Goal: Information Seeking & Learning: Learn about a topic

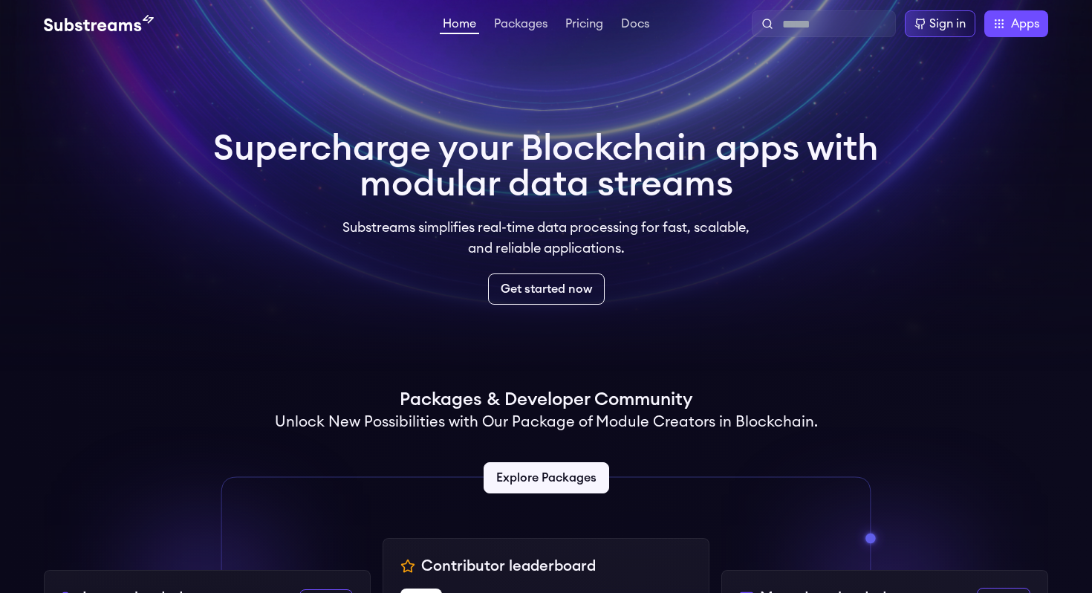
scroll to position [1005, 0]
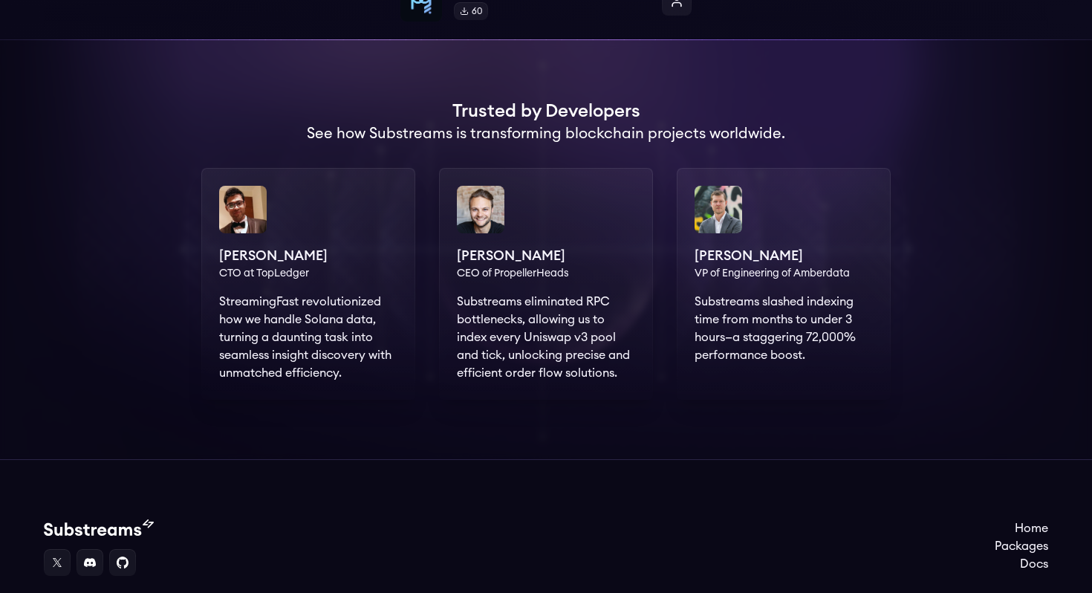
click at [655, 452] on div at bounding box center [546, 249] width 1092 height 419
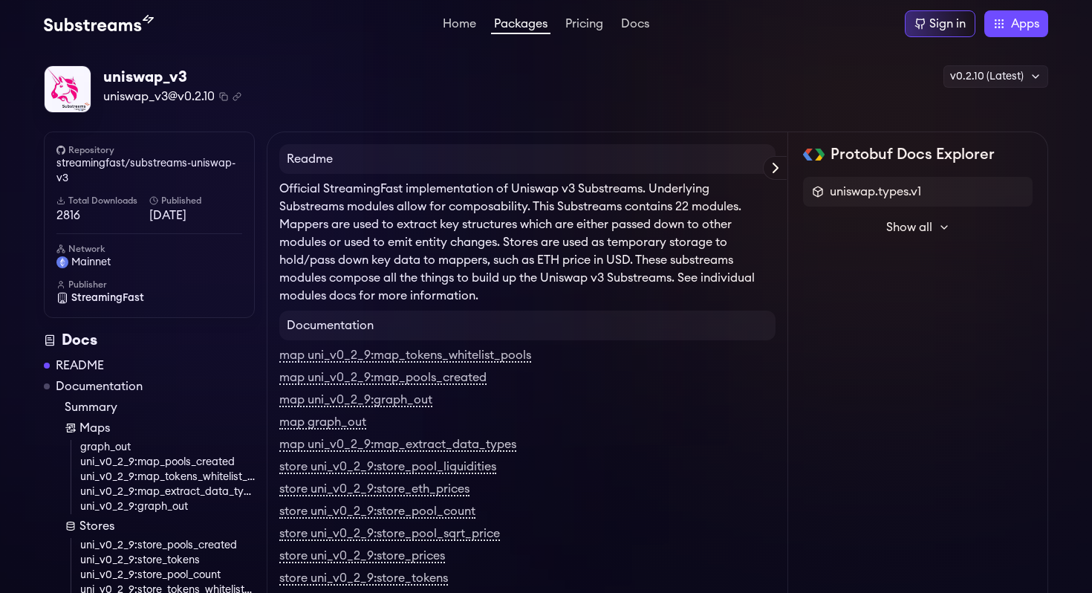
click at [612, 146] on h4 "Readme" at bounding box center [527, 159] width 496 height 30
click at [570, 289] on p "Official StreamingFast implementation of Uniswap v3 Substreams. Underlying Subs…" at bounding box center [527, 242] width 496 height 125
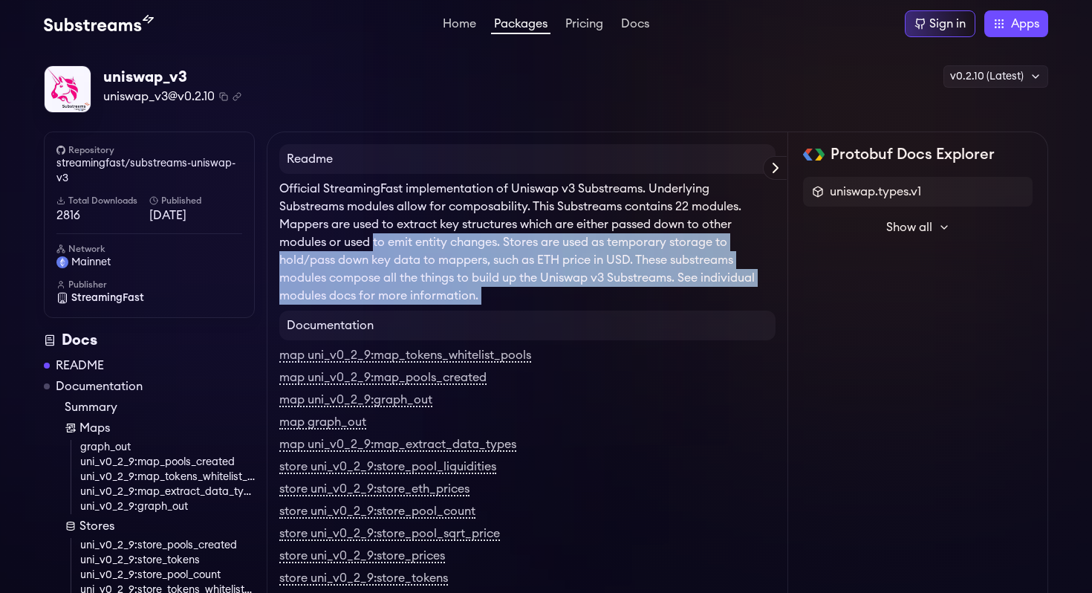
drag, startPoint x: 374, startPoint y: 233, endPoint x: 483, endPoint y: 308, distance: 131.5
click at [566, 295] on p "Official StreamingFast implementation of Uniswap v3 Substreams. Underlying Subs…" at bounding box center [527, 242] width 496 height 125
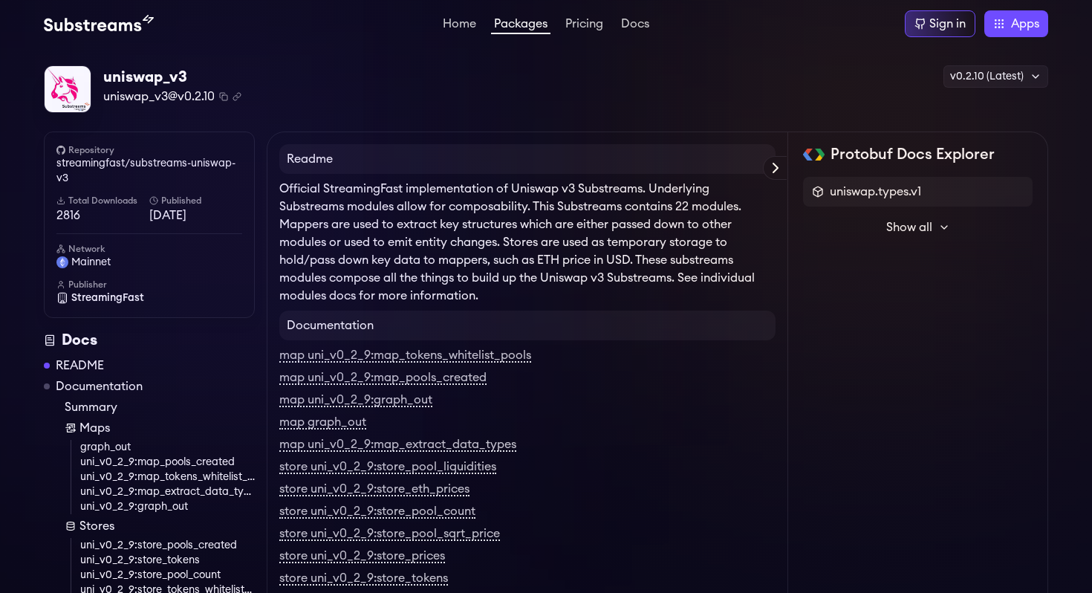
click at [608, 273] on p "Official StreamingFast implementation of Uniswap v3 Substreams. Underlying Subs…" at bounding box center [527, 242] width 496 height 125
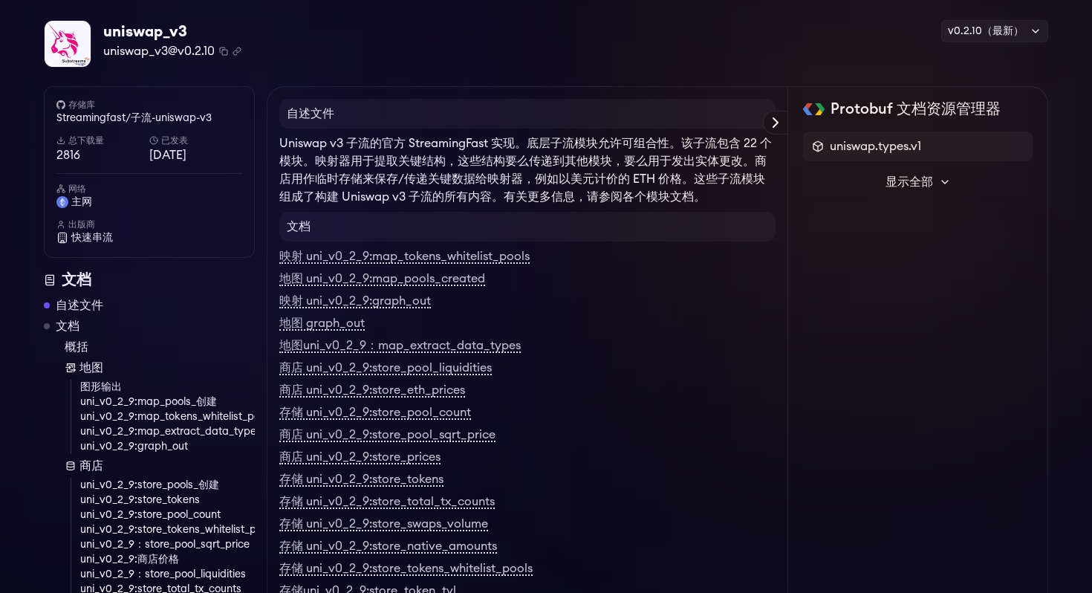
scroll to position [46, 0]
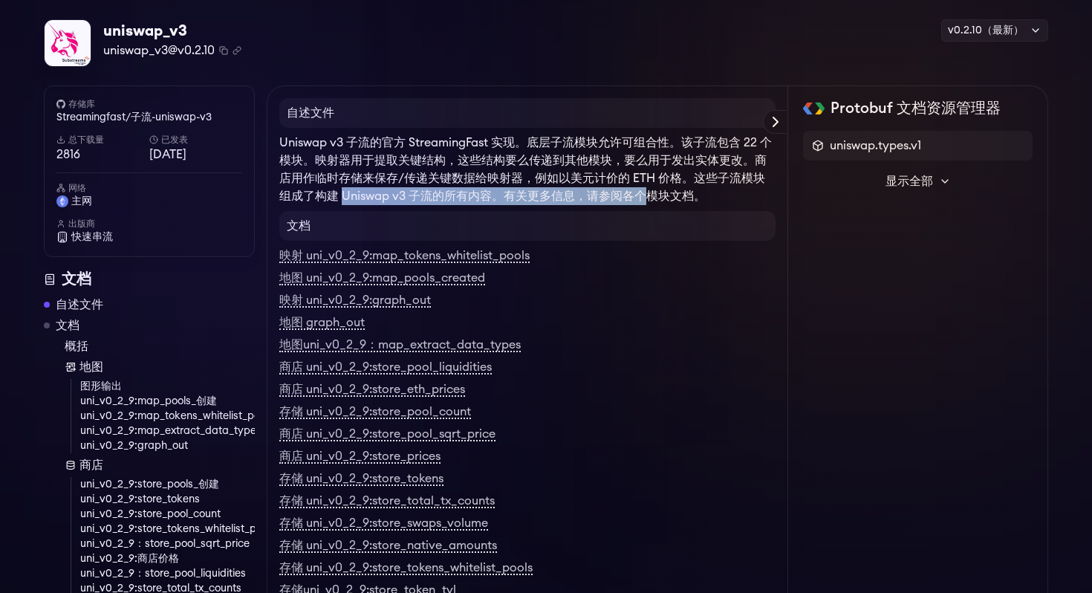
drag, startPoint x: 340, startPoint y: 197, endPoint x: 646, endPoint y: 193, distance: 306.1
click at [646, 193] on hcfy-result-content "Uniswap v3 子流的官方 StreamingFast 实现。底层子流模块允许可组合性。该子流包含 22 个模块。映射器用于提取关键结构，这些结构要么传…" at bounding box center [525, 169] width 493 height 65
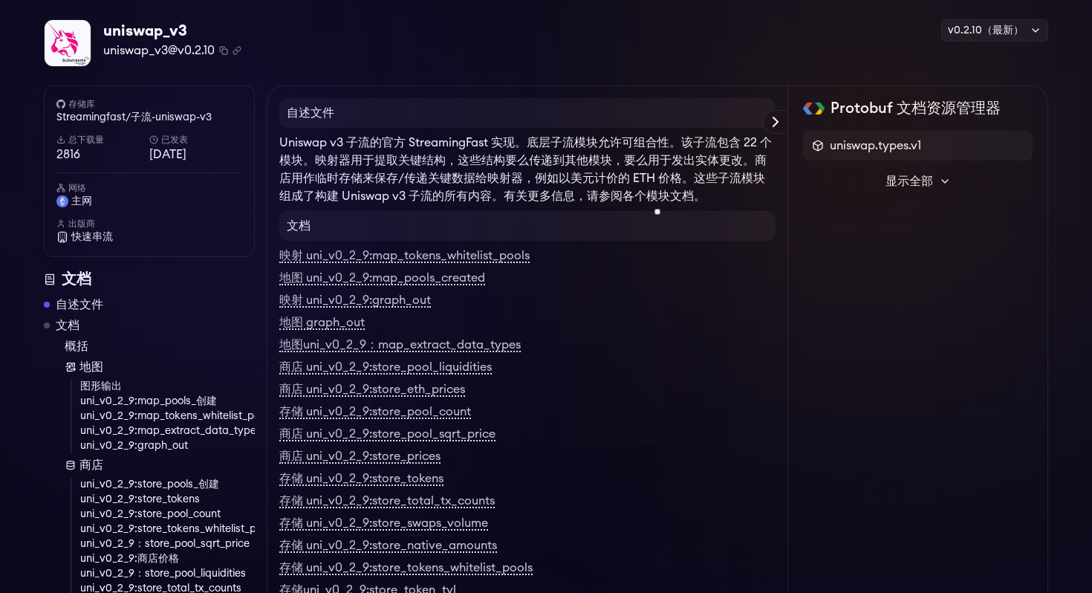
click at [712, 225] on h4 "文档" at bounding box center [527, 226] width 496 height 30
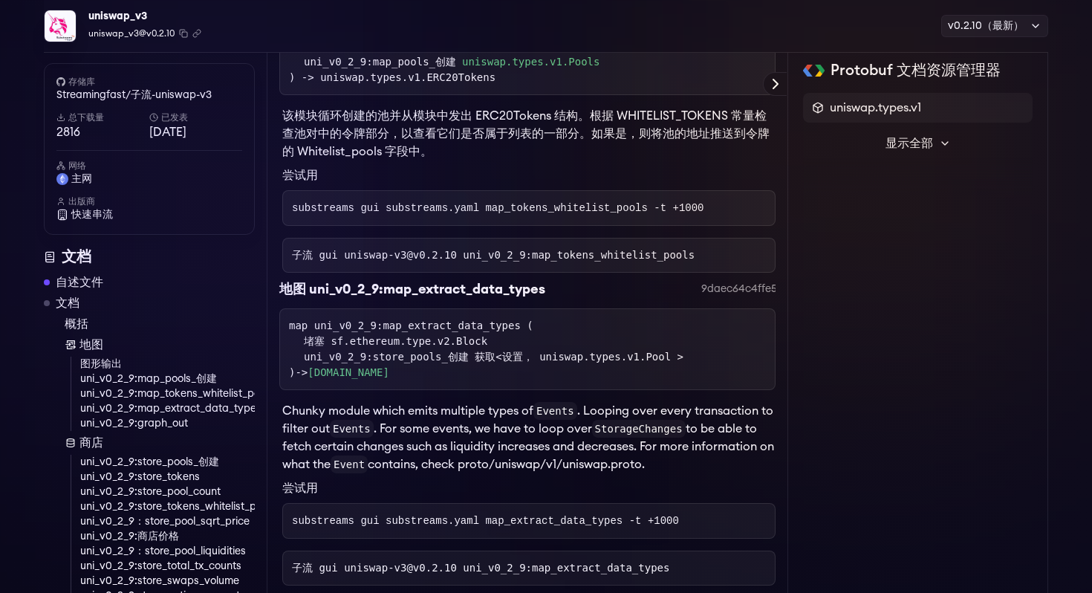
scroll to position [0, 0]
